Goal: Transaction & Acquisition: Purchase product/service

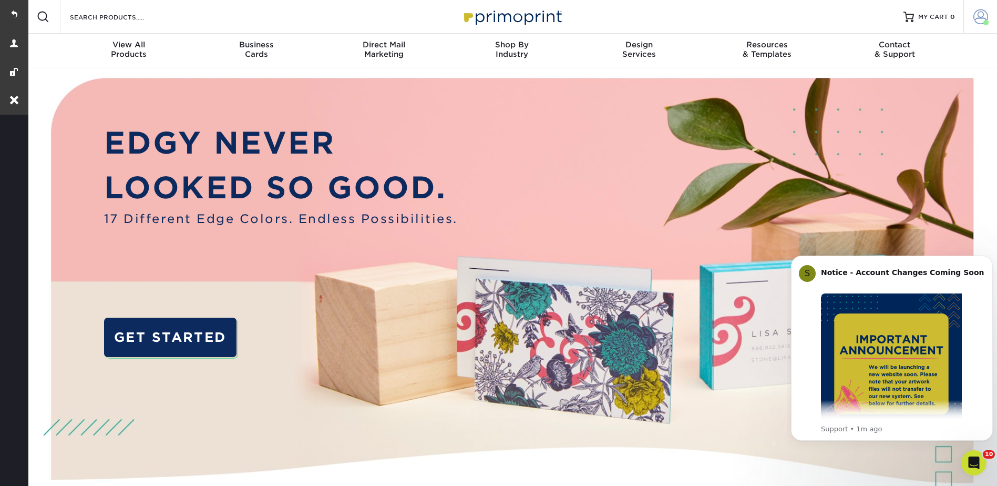
click at [983, 17] on span at bounding box center [980, 16] width 15 height 15
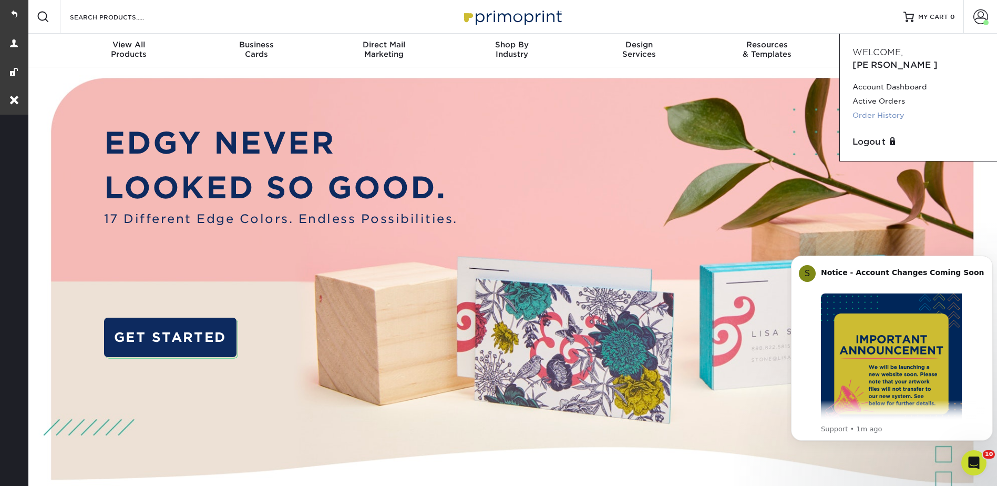
click at [882, 108] on link "Order History" at bounding box center [919, 115] width 132 height 14
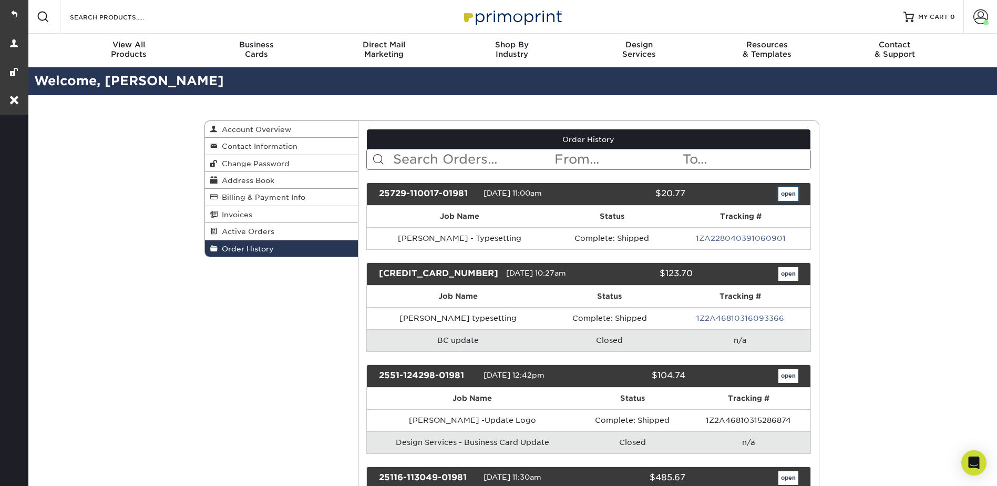
click at [785, 190] on link "open" at bounding box center [788, 194] width 20 height 14
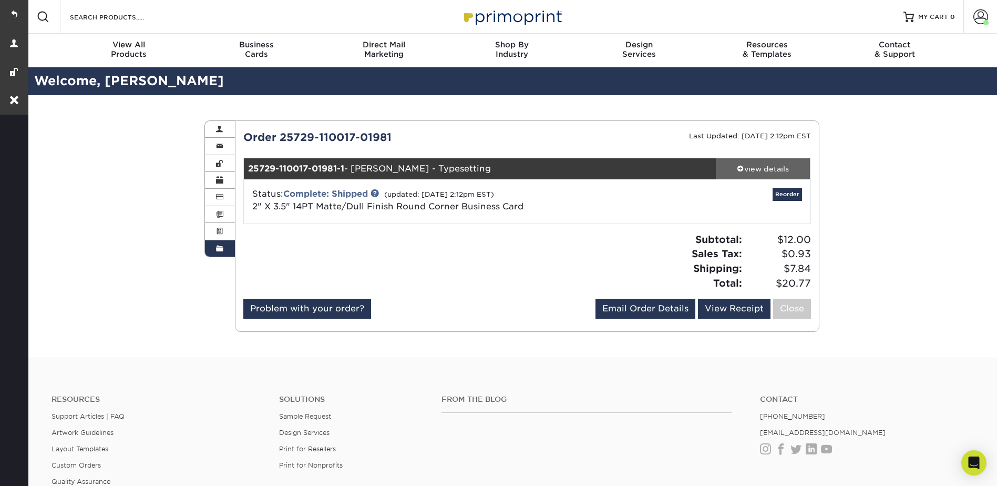
click at [768, 164] on div "view details" at bounding box center [763, 168] width 95 height 11
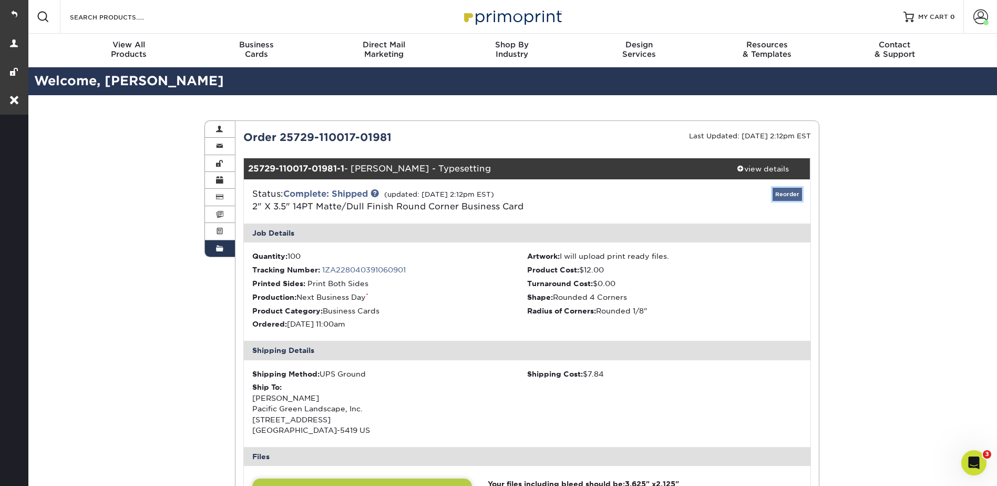
click at [794, 191] on link "Reorder" at bounding box center [787, 194] width 29 height 13
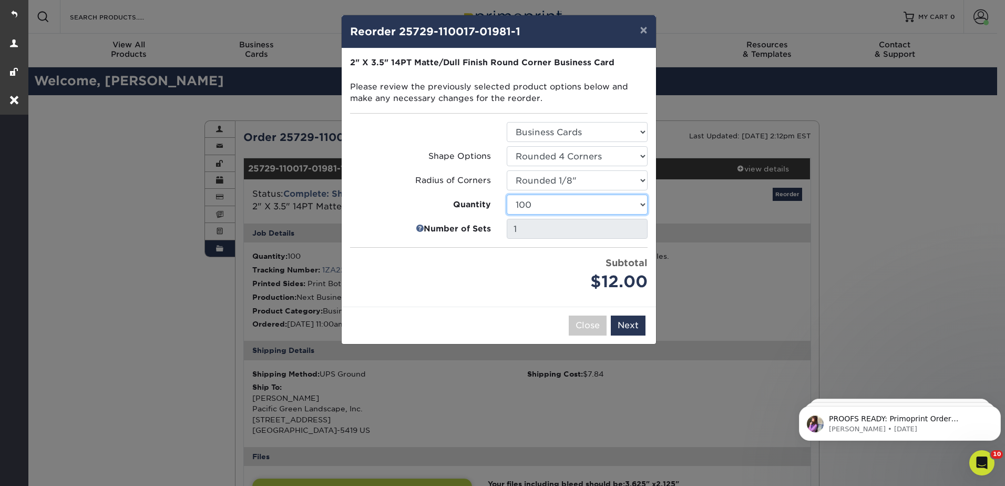
drag, startPoint x: 533, startPoint y: 197, endPoint x: 541, endPoint y: 200, distance: 8.0
click at [533, 197] on select "100 250 500 1000 2500 5000 10000 15000 20000 25000" at bounding box center [577, 204] width 141 height 20
select select "6237a36b-b046-4ef6-8fed-6cb9c22a5ece"
click at [507, 194] on select "100 250 500 1000 2500 5000 10000 15000 20000 25000" at bounding box center [577, 204] width 141 height 20
click at [633, 334] on button "Next" at bounding box center [628, 325] width 35 height 20
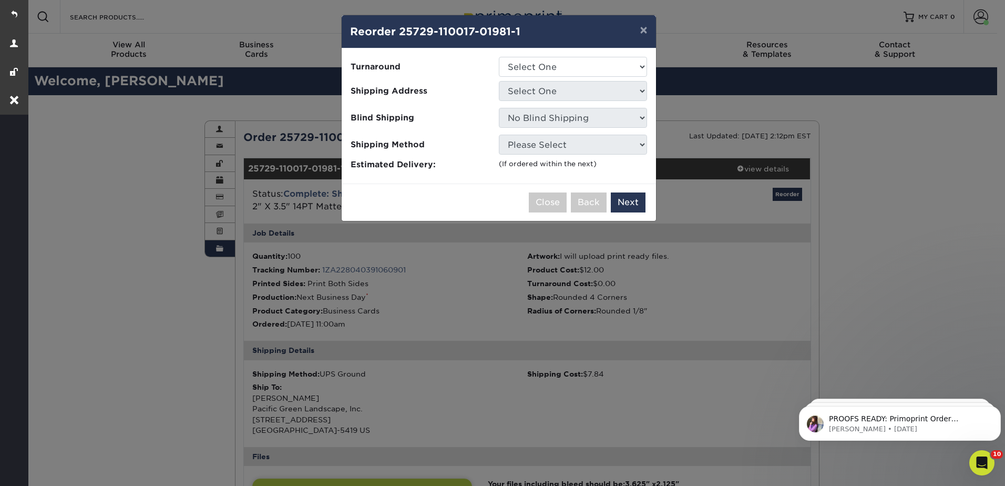
click at [535, 55] on div "Please select all options to continue. Only quantities that can be shipped to t…" at bounding box center [499, 115] width 314 height 135
click at [535, 66] on select "Select One 2-4 Business Days 2 Day Next Business Day" at bounding box center [573, 67] width 148 height 20
select select "f20c378f-5f1f-447b-95b1-f45f9d6bd523"
click at [499, 57] on select "Select One 2-4 Business Days 2 Day Next Business Day" at bounding box center [573, 67] width 148 height 20
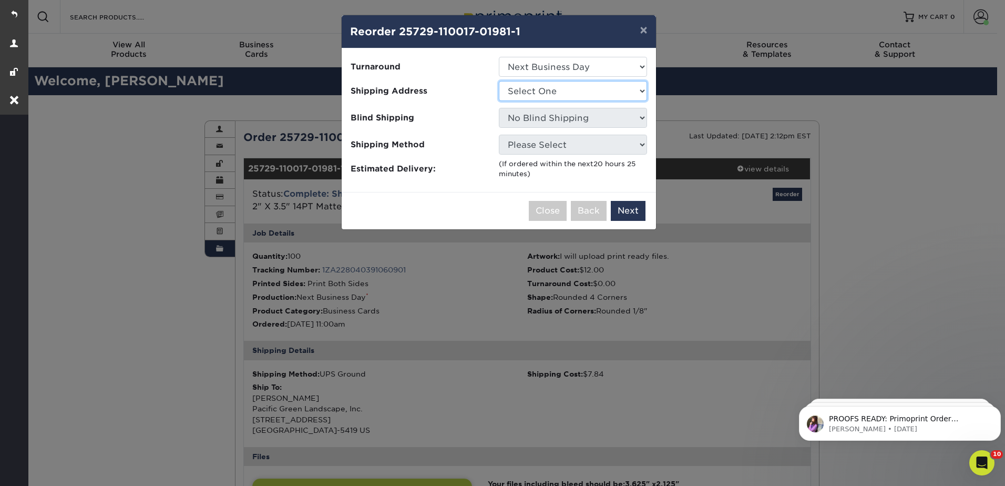
drag, startPoint x: 532, startPoint y: 91, endPoint x: 531, endPoint y: 102, distance: 10.5
click at [532, 91] on select "Select One Pacific Green Landscape, Inc." at bounding box center [573, 91] width 148 height 20
select select "36241"
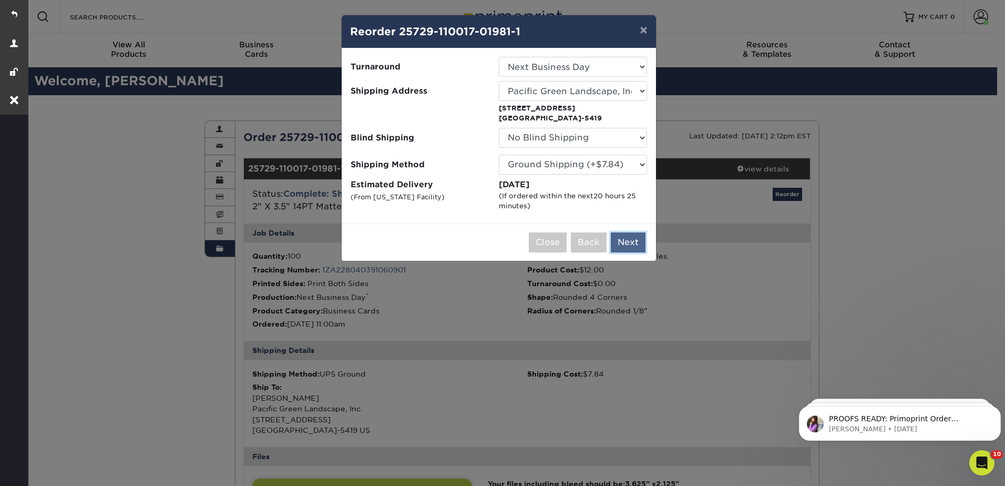
click at [632, 242] on button "Next" at bounding box center [628, 242] width 35 height 20
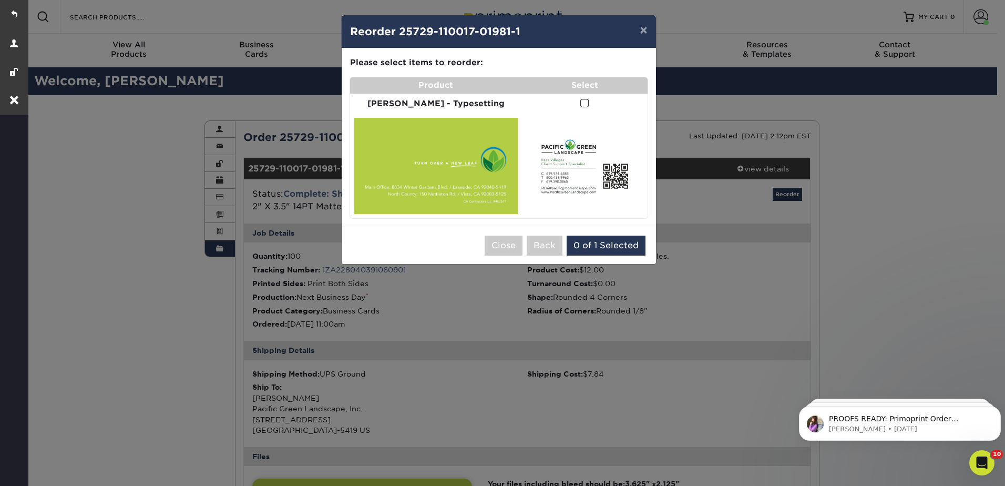
click at [580, 100] on span at bounding box center [584, 103] width 9 height 10
click at [0, 0] on input "checkbox" at bounding box center [0, 0] width 0 height 0
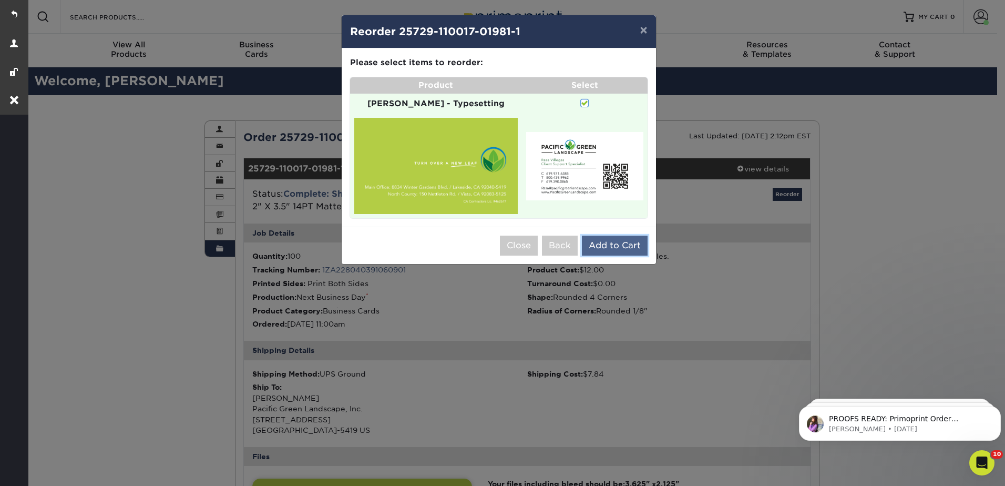
click at [614, 239] on button "Add to Cart" at bounding box center [615, 245] width 66 height 20
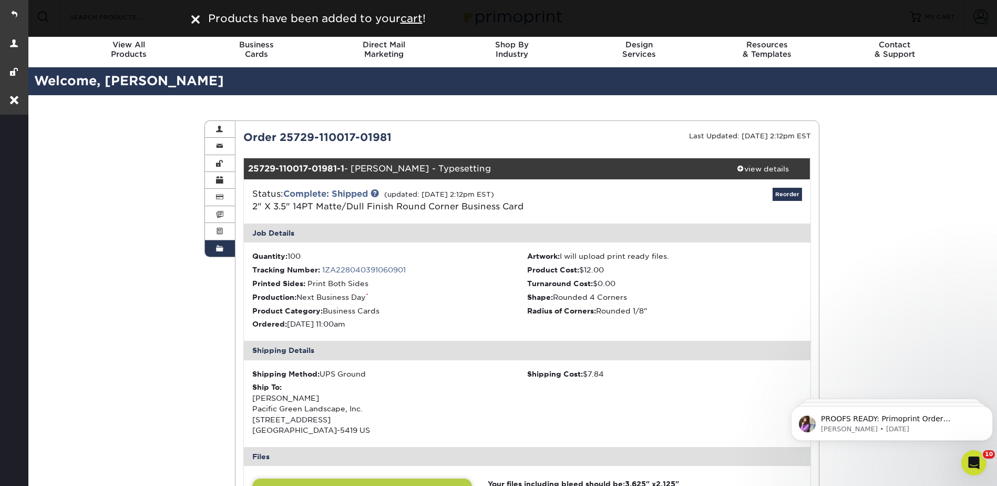
click at [882, 135] on div "Order History Account Overview Contact Information Change Password Address Book…" at bounding box center [511, 480] width 971 height 771
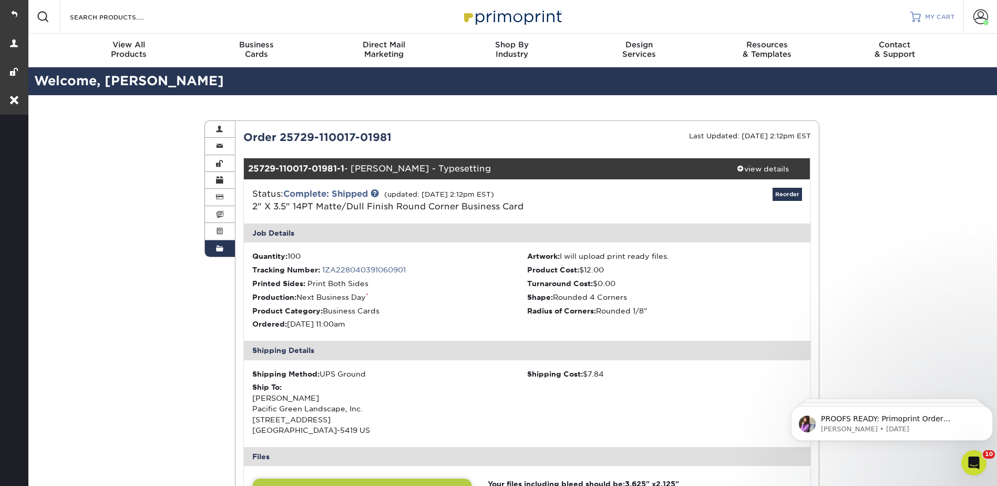
click at [932, 19] on span "MY CART" at bounding box center [940, 17] width 30 height 9
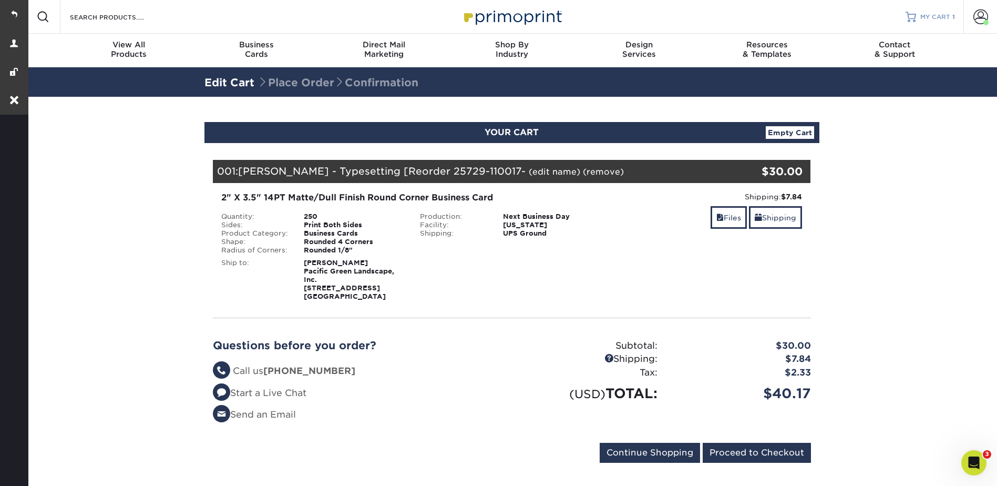
click at [921, 18] on span "MY CART" at bounding box center [935, 17] width 30 height 9
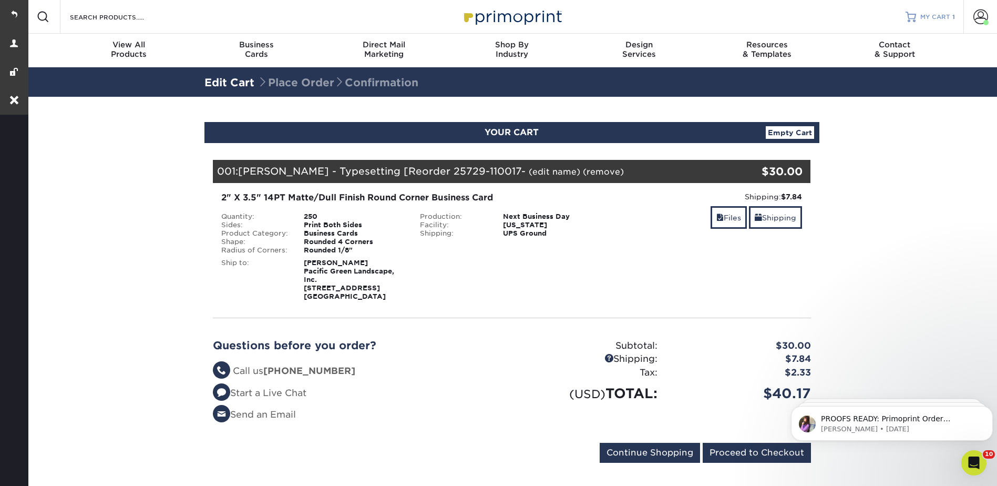
click at [935, 13] on span "MY CART" at bounding box center [935, 17] width 30 height 9
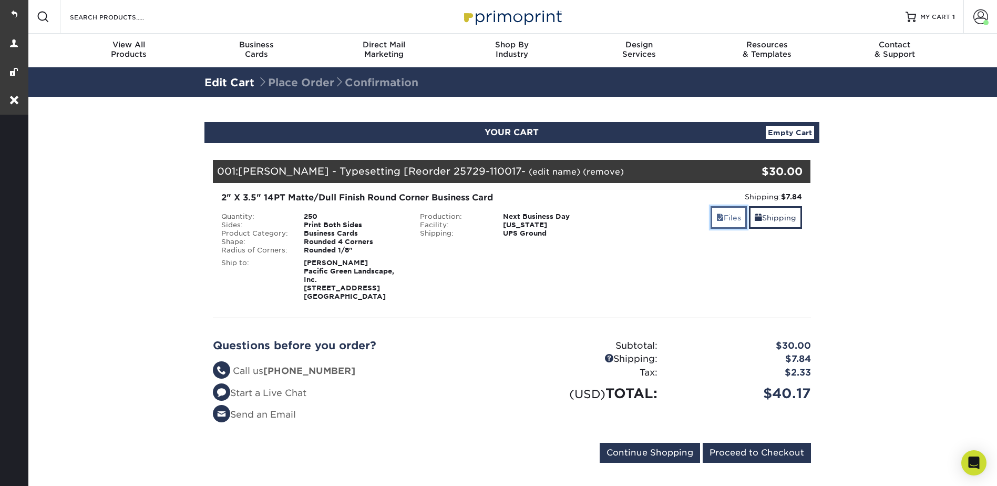
click at [739, 218] on link "Files" at bounding box center [729, 217] width 36 height 23
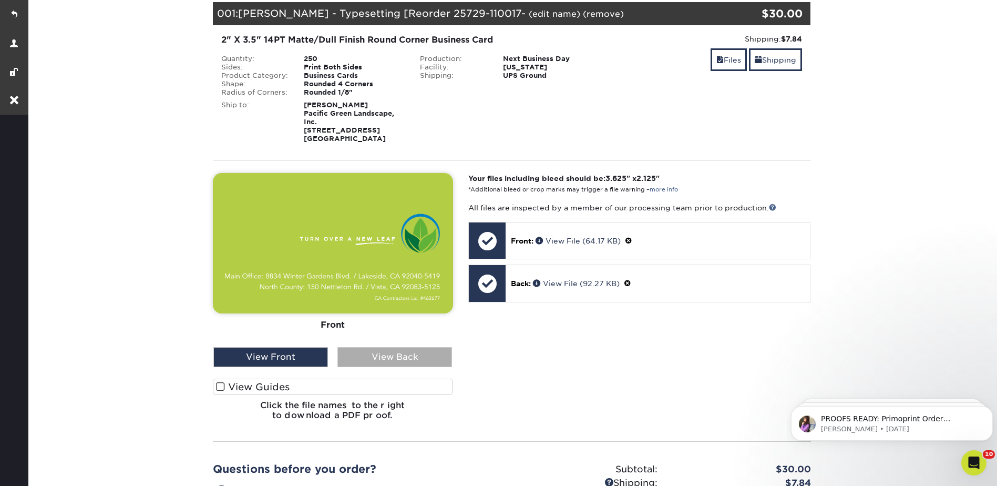
click at [415, 354] on div "View Back" at bounding box center [394, 357] width 115 height 20
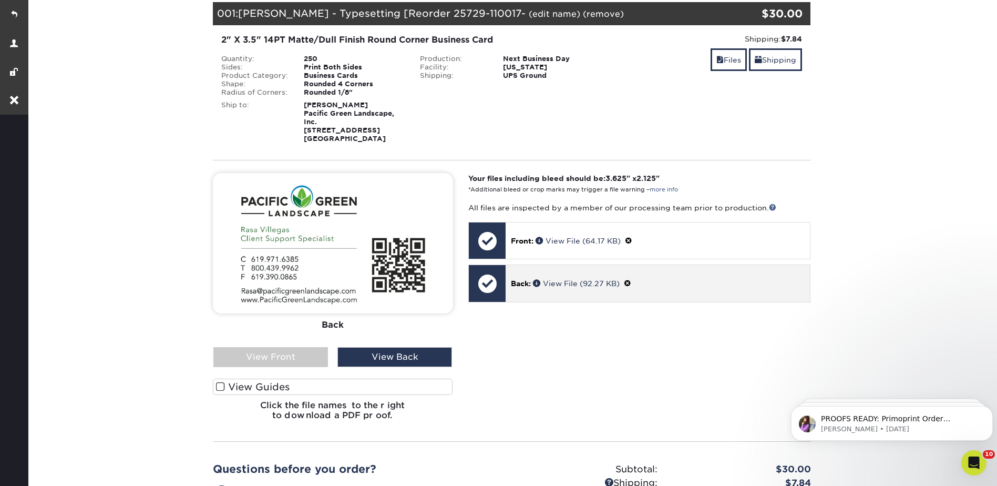
click at [631, 285] on span at bounding box center [627, 283] width 7 height 8
click at [531, 294] on link "Ok" at bounding box center [522, 296] width 23 height 16
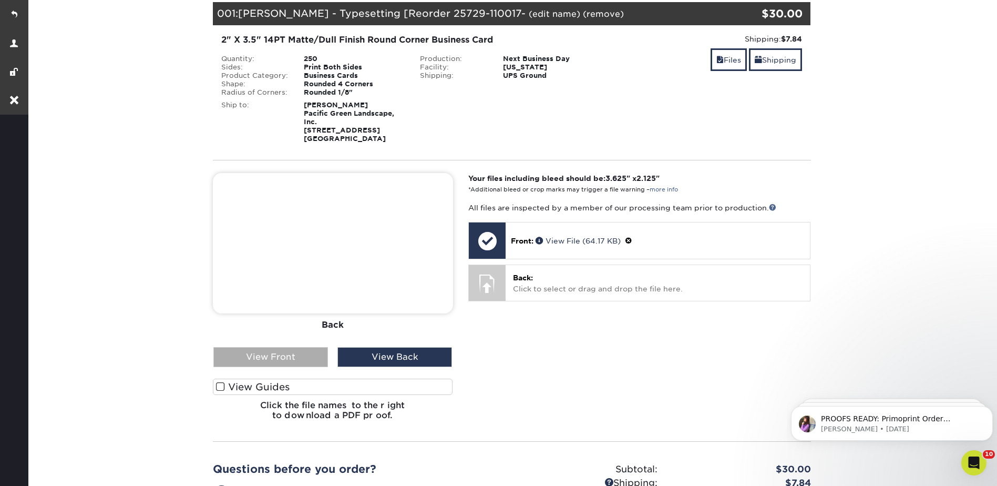
click at [321, 354] on div "View Front" at bounding box center [270, 357] width 115 height 20
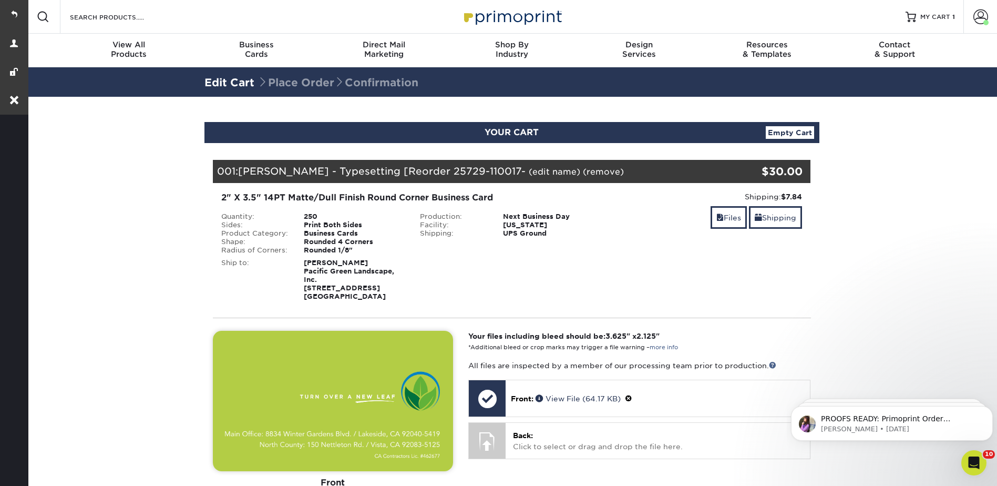
click at [529, 172] on link "(edit name)" at bounding box center [555, 172] width 52 height 10
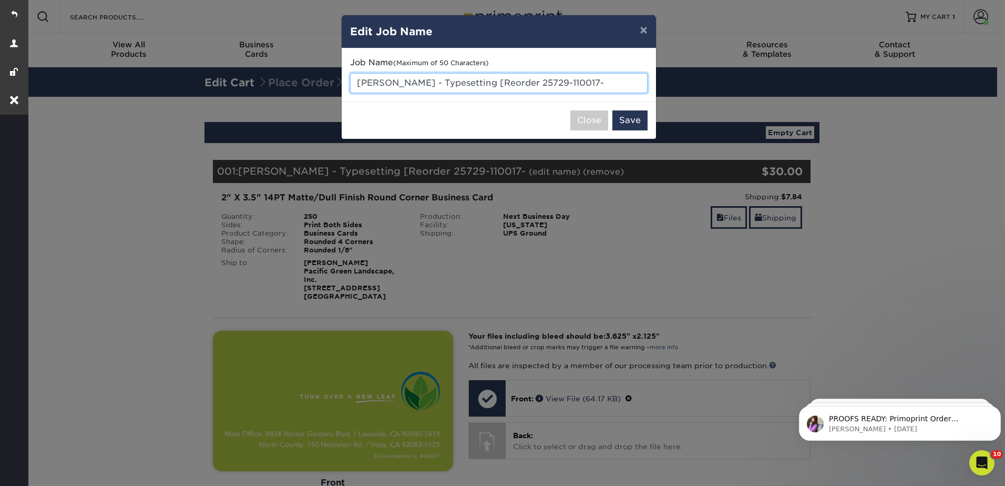
drag, startPoint x: 356, startPoint y: 81, endPoint x: 414, endPoint y: 80, distance: 57.8
click at [414, 81] on input "Rasa Villegas - Typesetting [Reorder 25729-110017-" at bounding box center [498, 83] width 297 height 20
drag, startPoint x: 479, startPoint y: 80, endPoint x: 645, endPoint y: 65, distance: 167.3
click at [645, 65] on div "Job Name (Maximum of 50 Characters) Rasa Villegas - Typesetting [Reorder 25729-…" at bounding box center [498, 75] width 297 height 36
drag, startPoint x: 414, startPoint y: 83, endPoint x: 353, endPoint y: 88, distance: 61.2
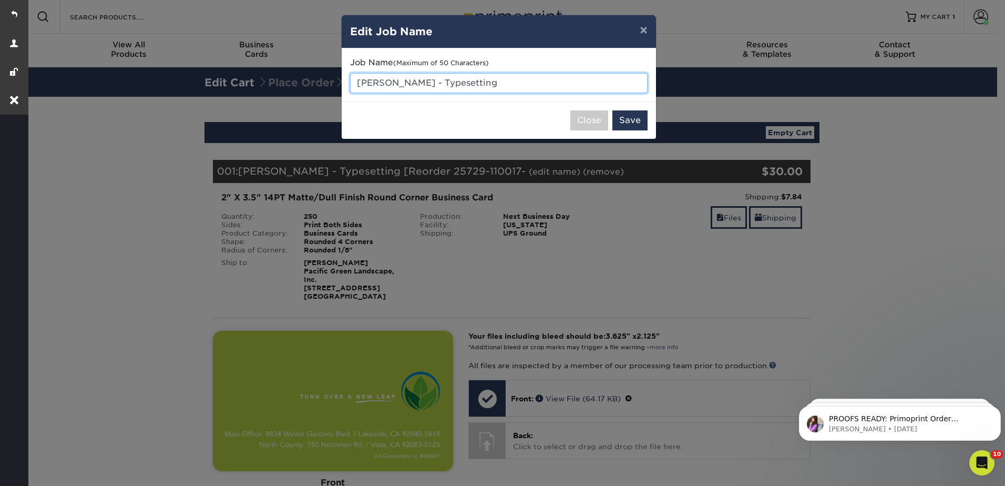
click at [348, 85] on div "Job Name (Maximum of 50 Characters) Rasa Villegas - Typesetting" at bounding box center [499, 74] width 314 height 53
paste input "text"
paste input "Juan Carlos Gomez Jr."
drag, startPoint x: 413, startPoint y: 83, endPoint x: 348, endPoint y: 83, distance: 64.1
click at [349, 83] on div "Job Name (Maximum of 50 Characters) Juan Carlos Gomez Jr.s - Typesetting" at bounding box center [499, 74] width 314 height 53
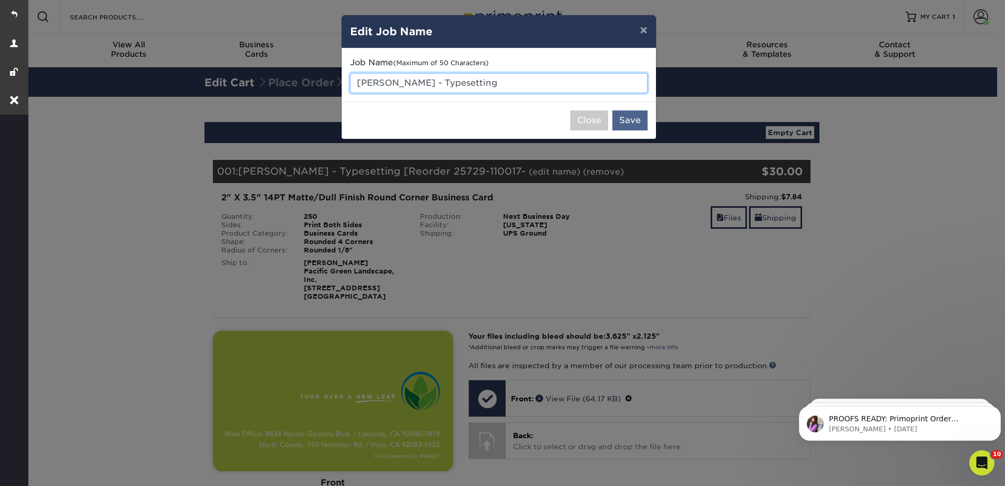
type input "[PERSON_NAME] - Typesetting"
click at [637, 117] on button "Save" at bounding box center [629, 120] width 35 height 20
